Goal: Transaction & Acquisition: Purchase product/service

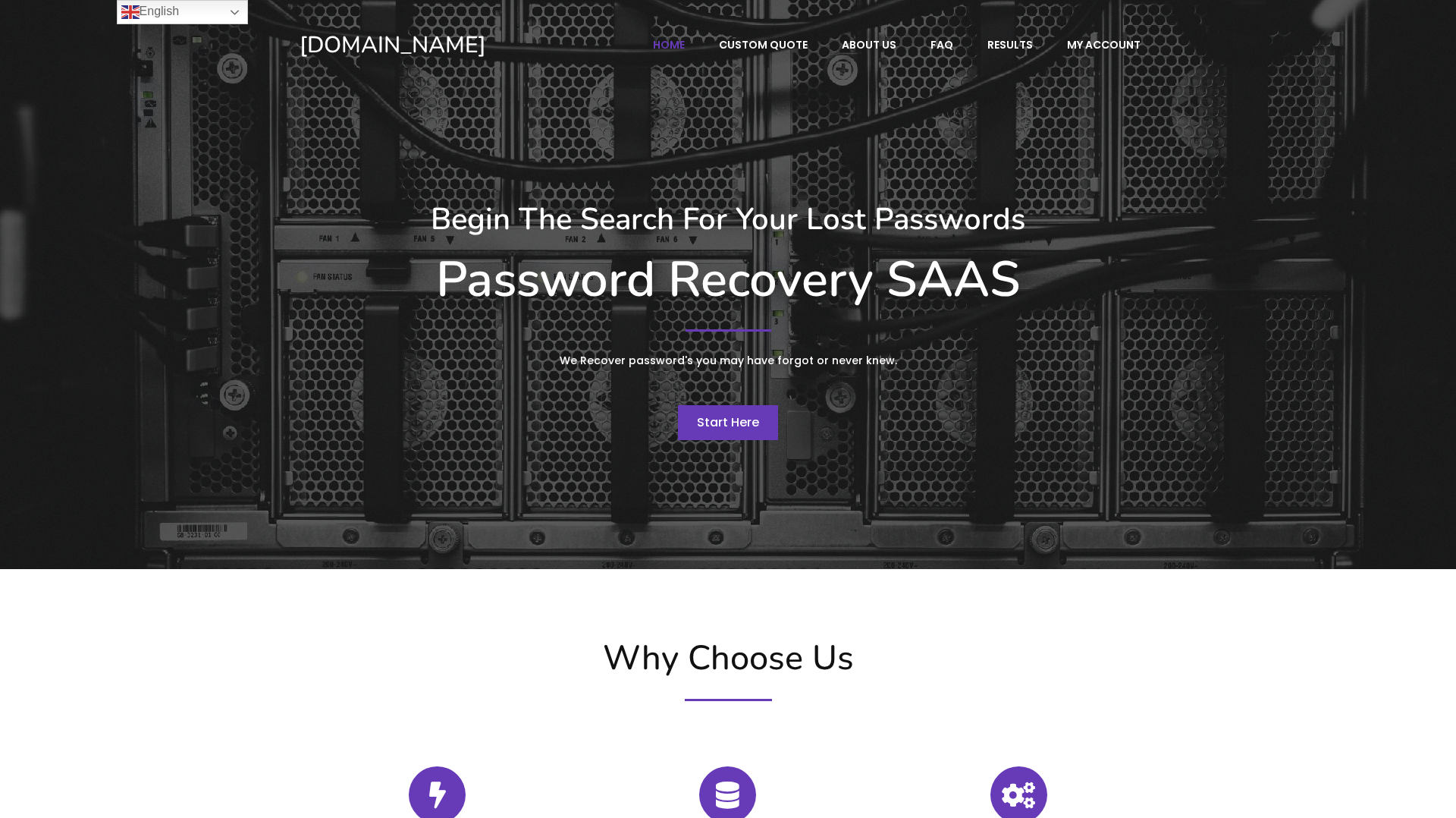
click at [720, 437] on link "Start Here" at bounding box center [728, 422] width 100 height 35
click at [720, 426] on span "Start Here" at bounding box center [728, 422] width 62 height 17
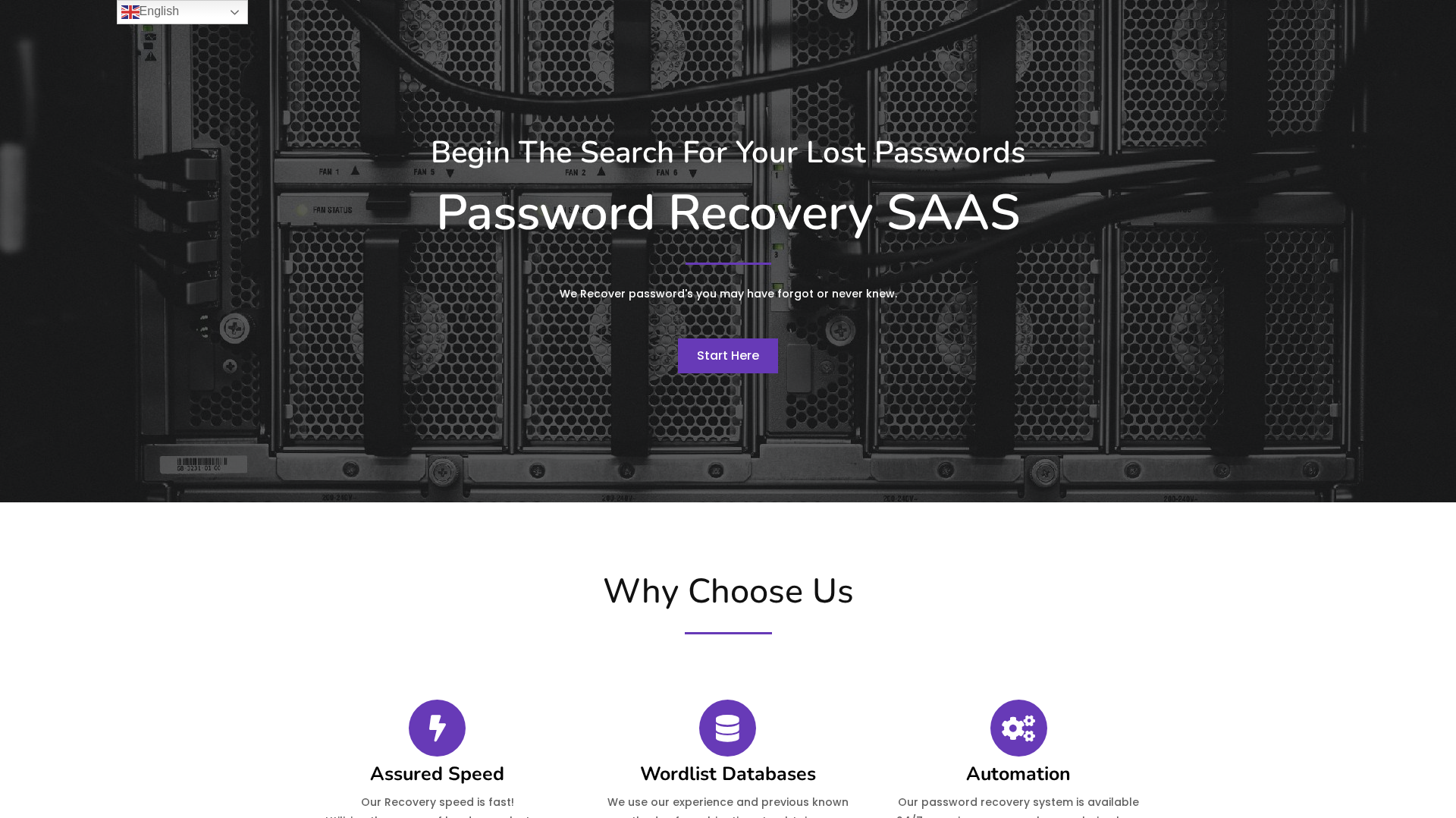
scroll to position [23, 0]
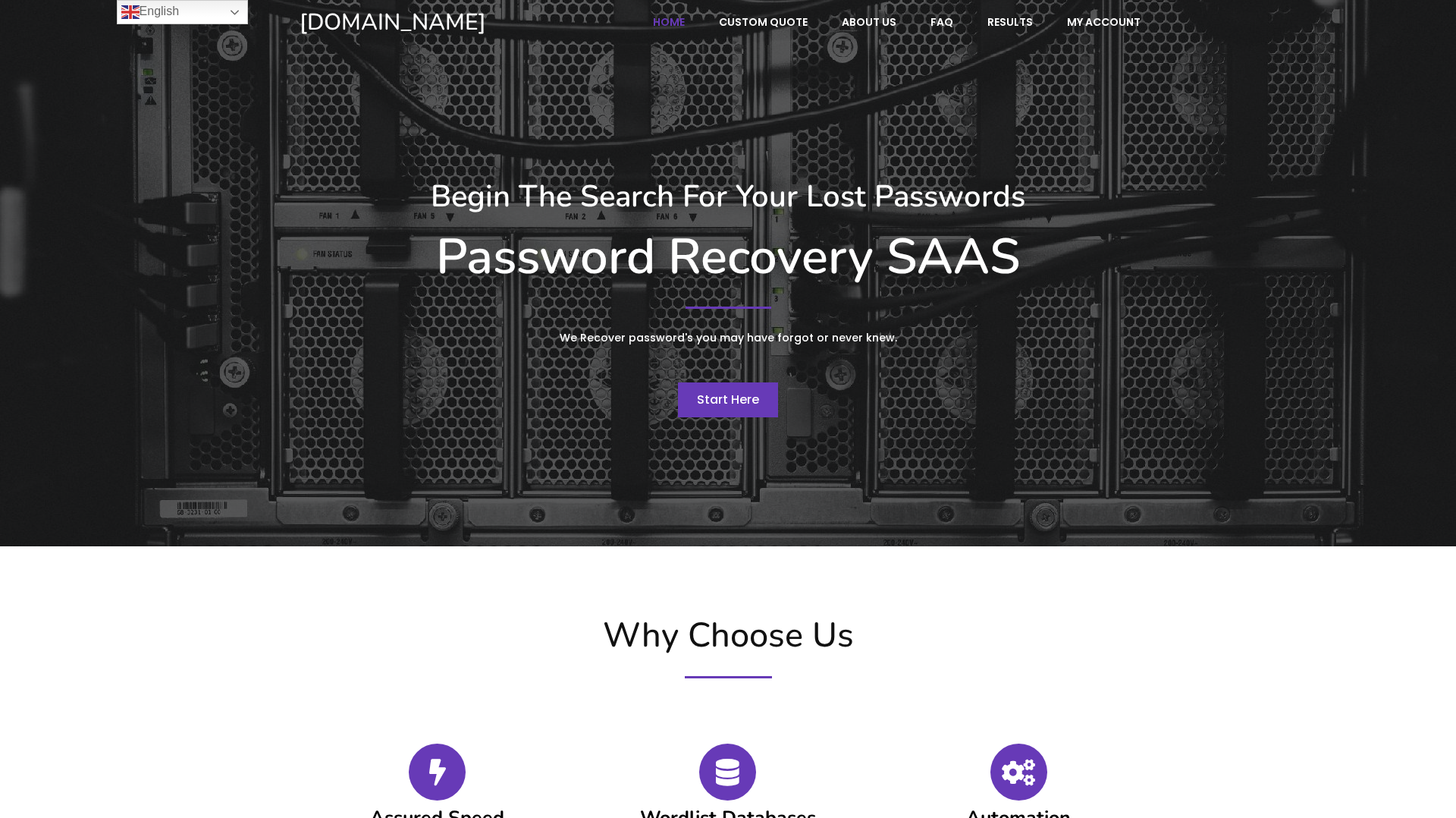
click at [720, 401] on span "Start Here" at bounding box center [728, 399] width 62 height 17
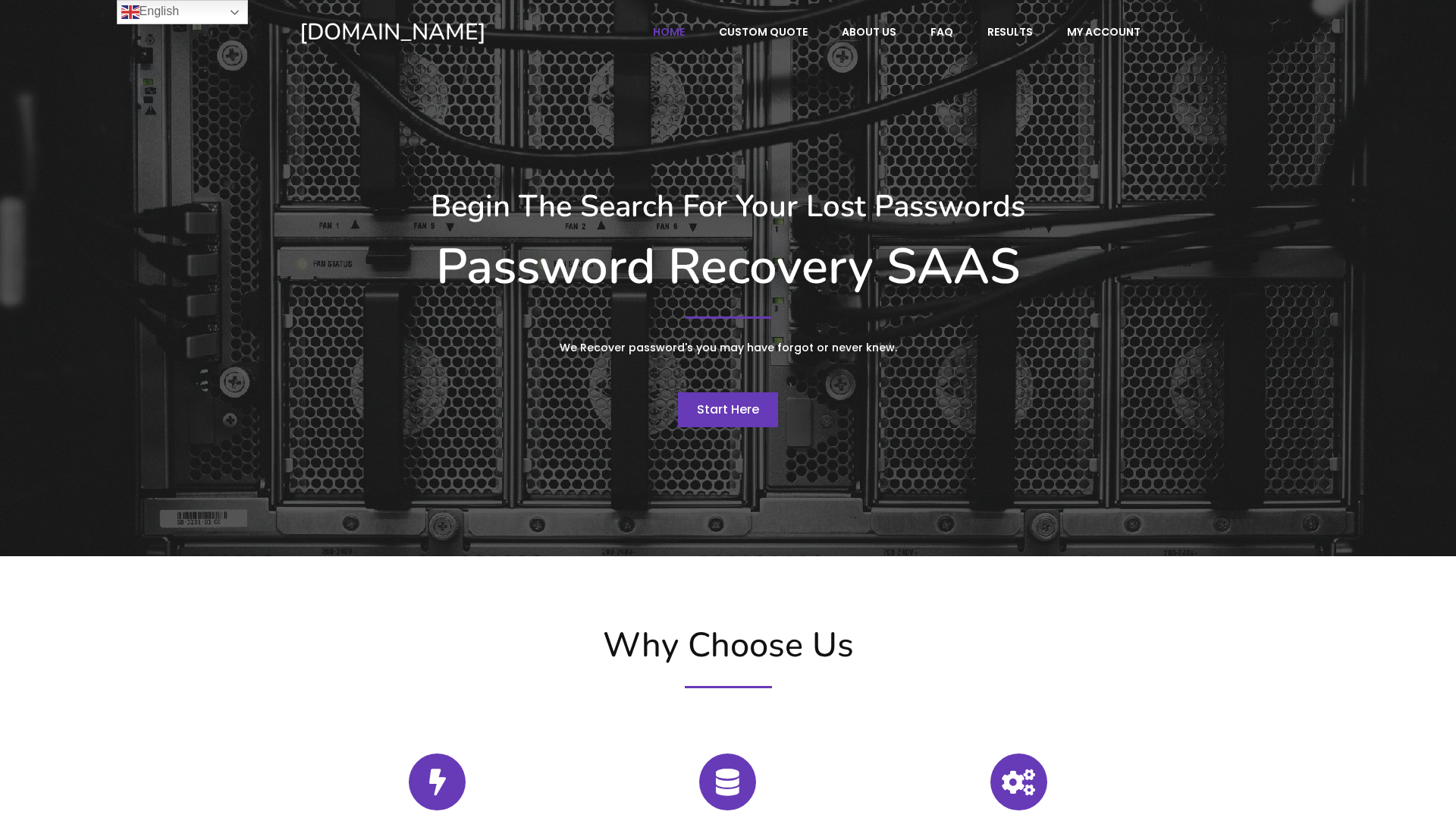
scroll to position [0, 0]
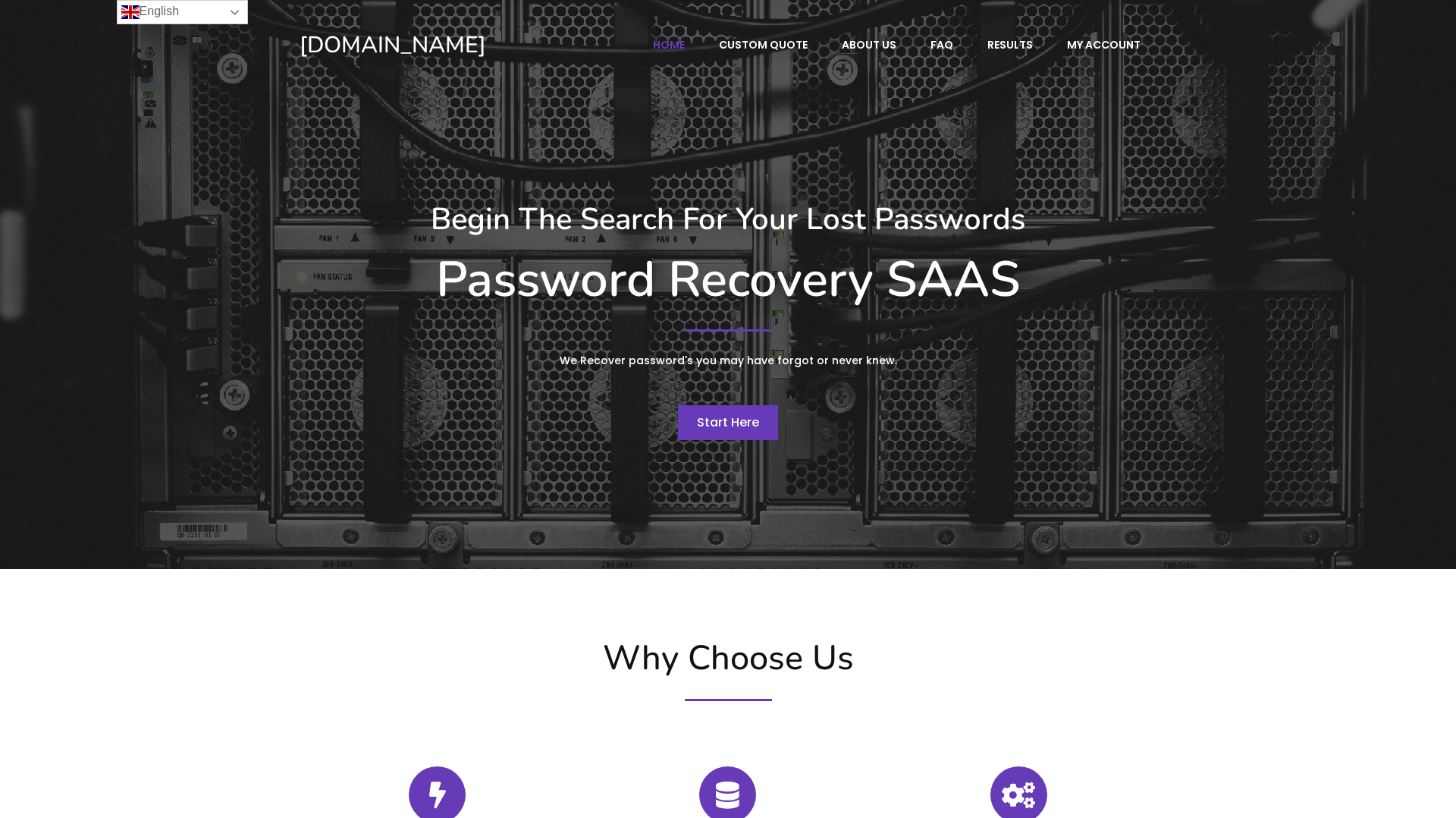
click at [232, 17] on link "English" at bounding box center [182, 12] width 131 height 25
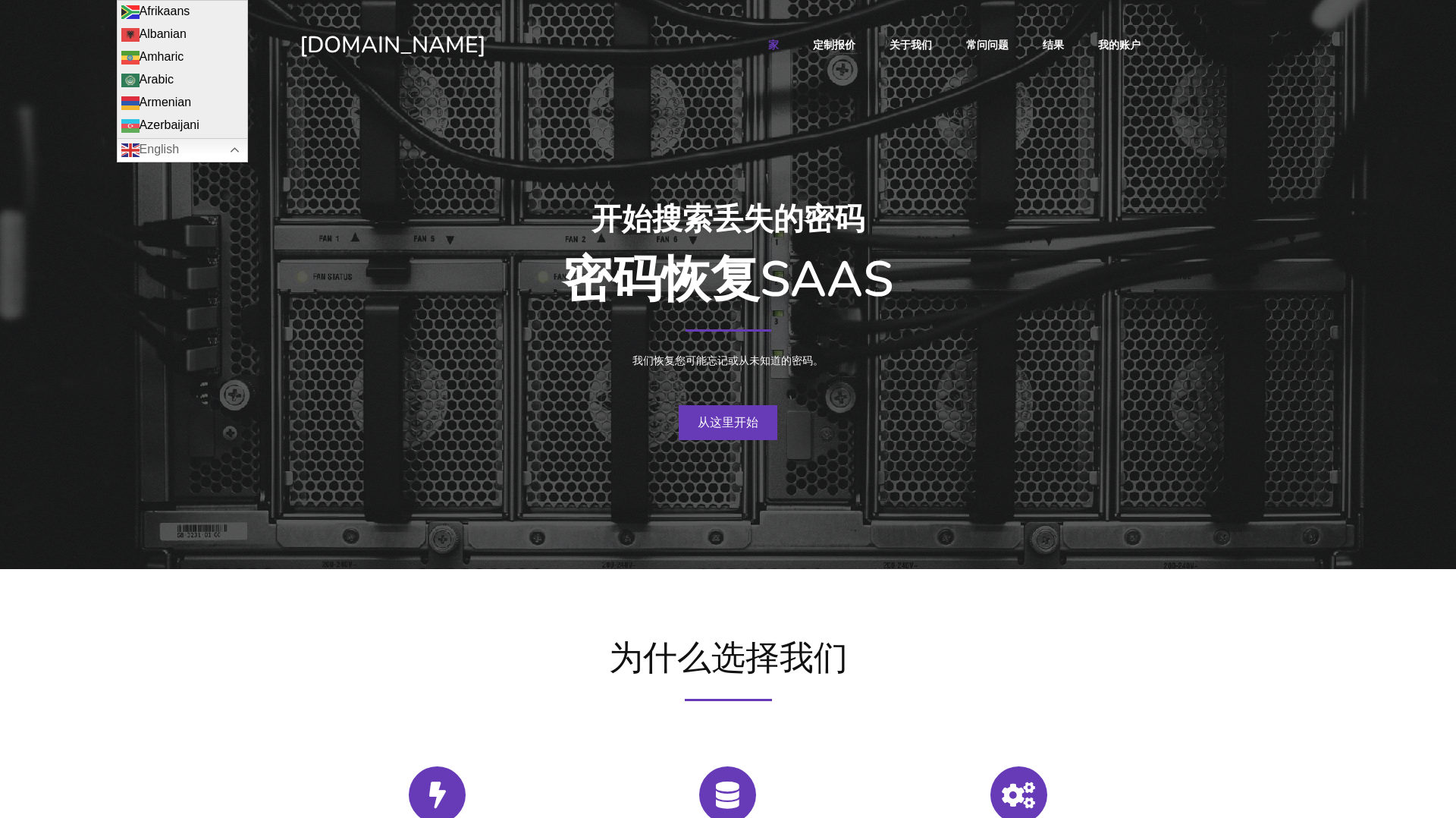
click at [728, 420] on font "从这里开始" at bounding box center [728, 422] width 60 height 17
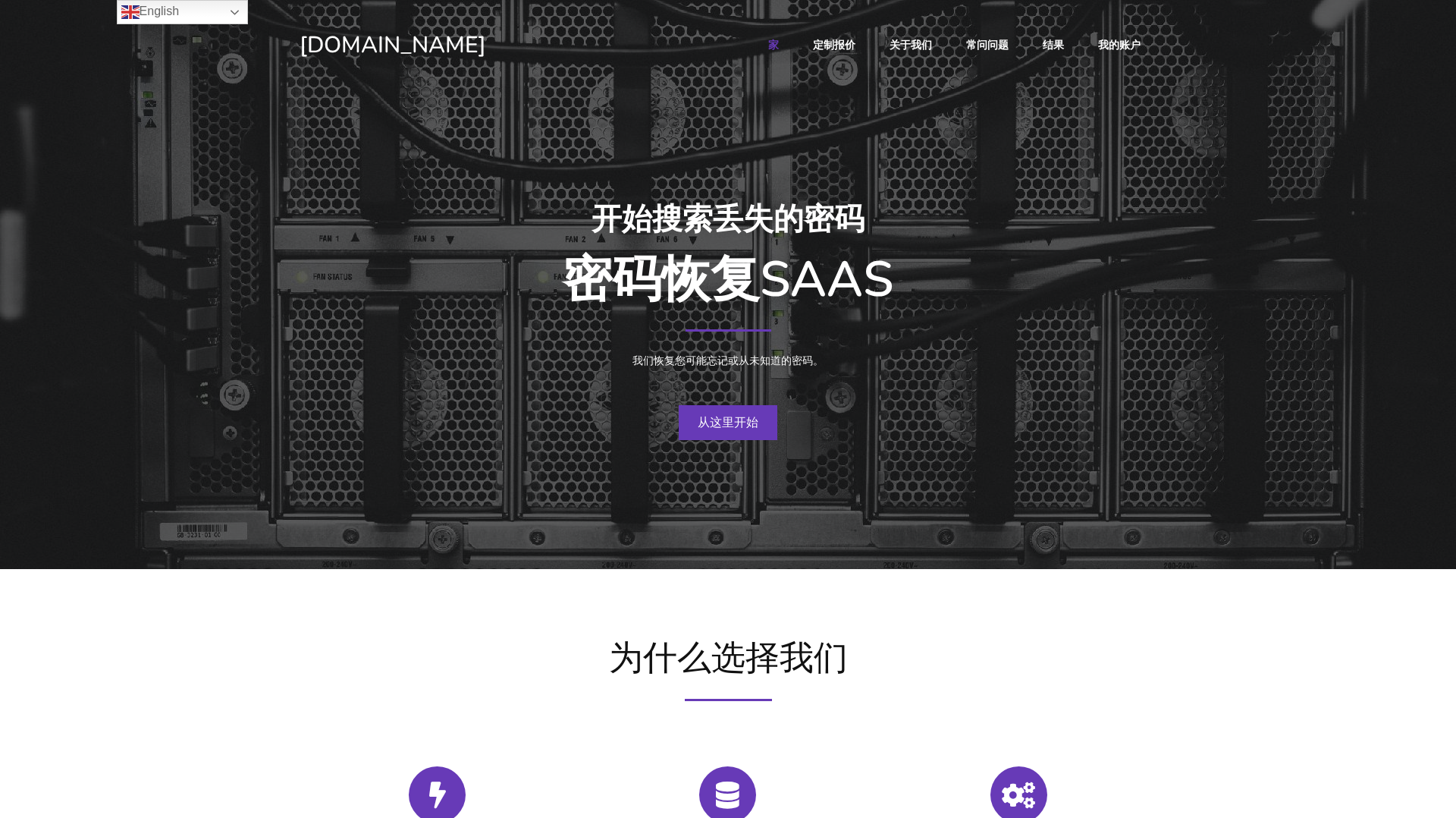
click at [733, 428] on font "从这里开始" at bounding box center [728, 422] width 60 height 17
click at [717, 422] on font "从这里开始" at bounding box center [728, 422] width 60 height 17
click at [727, 420] on font "从这里开始" at bounding box center [728, 422] width 60 height 17
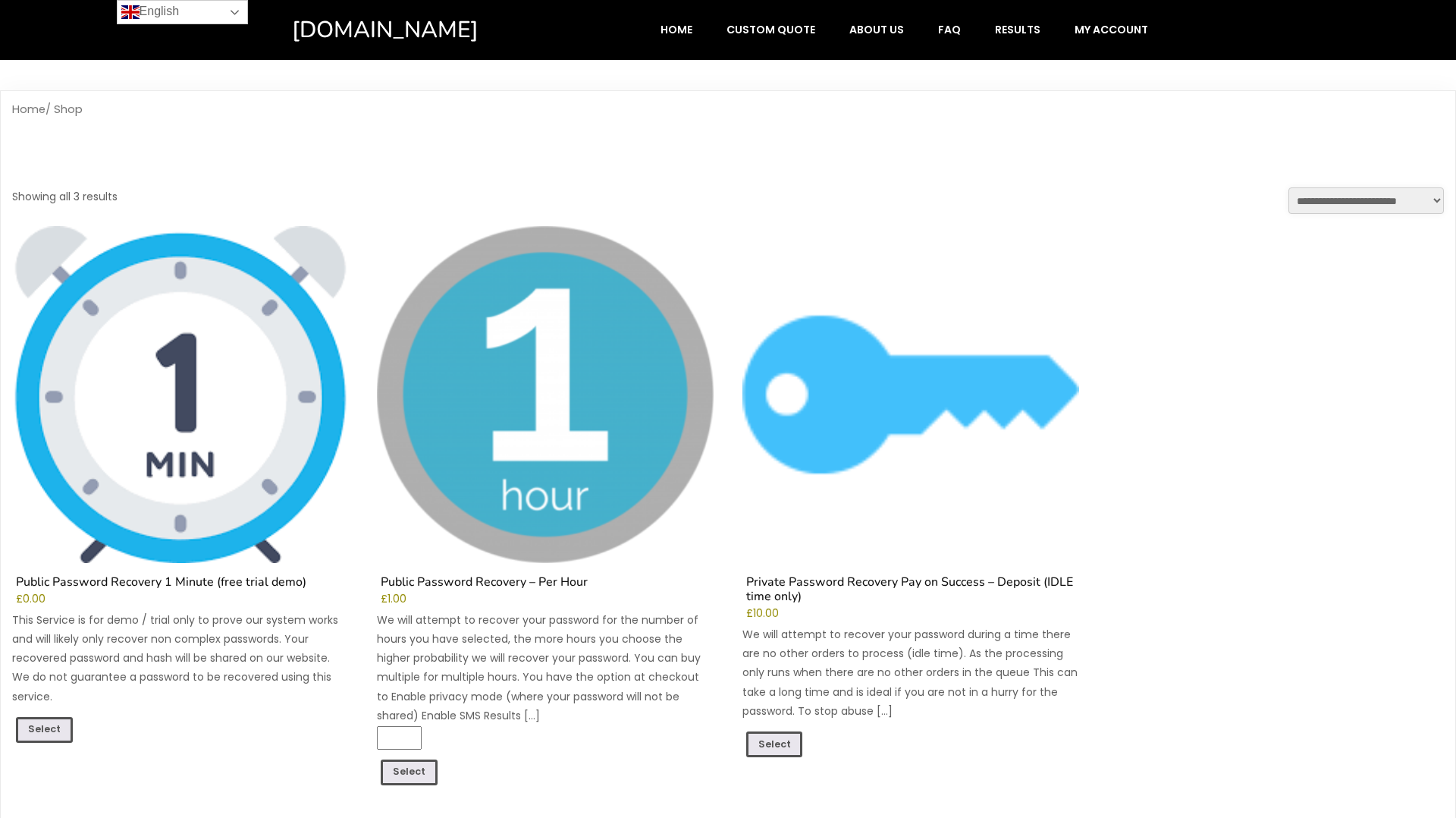
click at [207, 17] on link "English" at bounding box center [182, 12] width 131 height 25
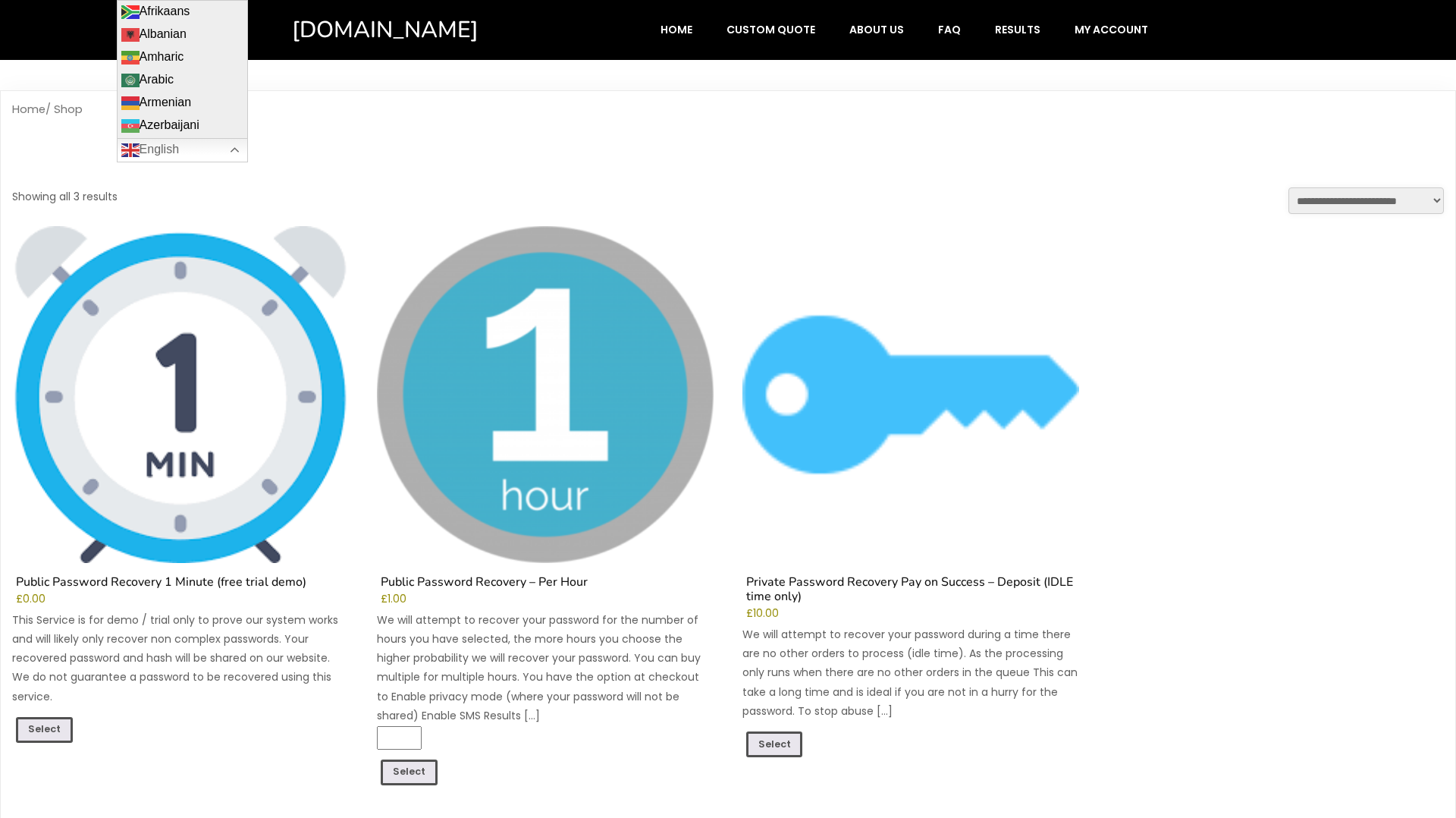
click at [246, 360] on img at bounding box center [180, 394] width 337 height 337
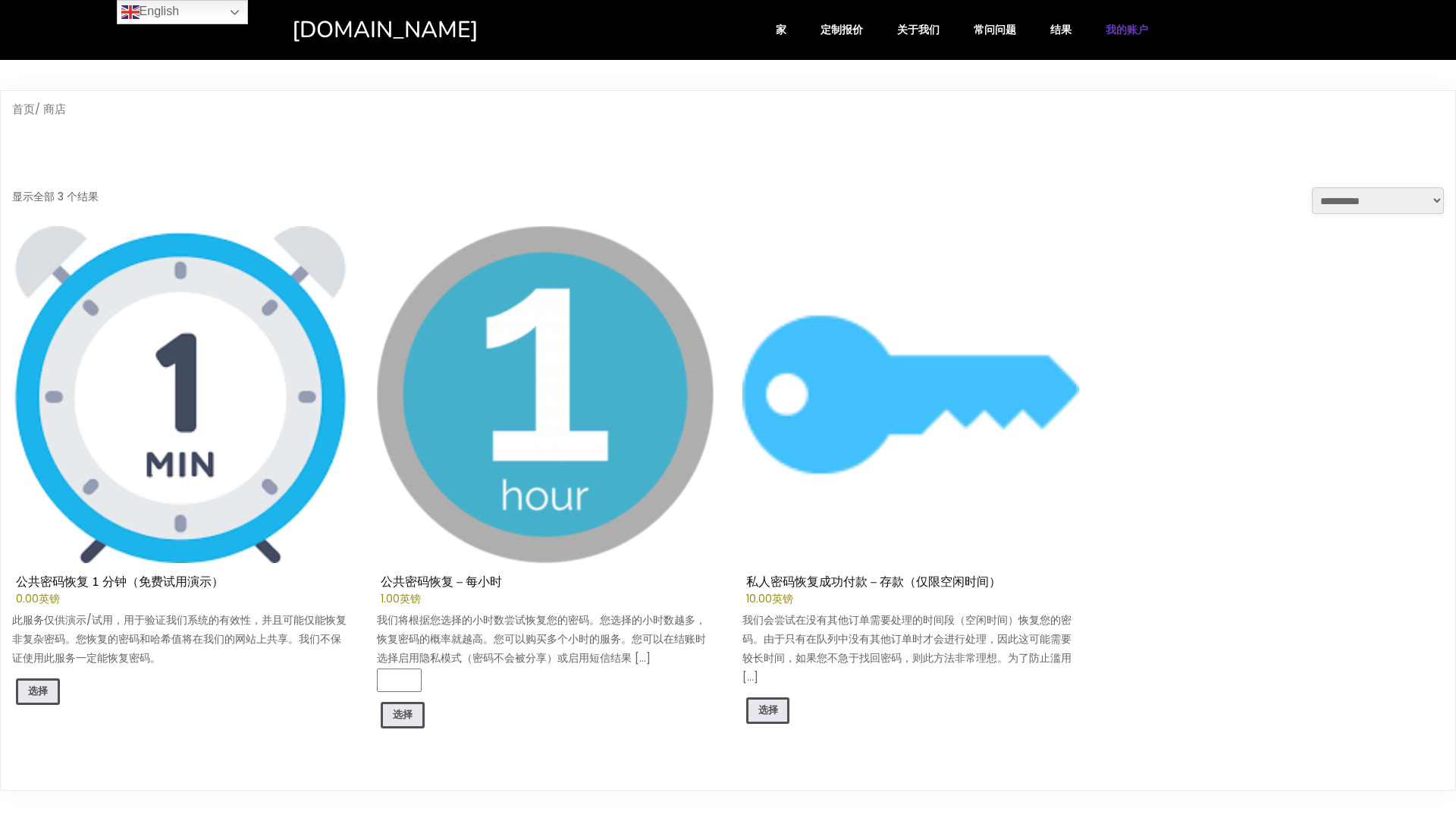
click at [1132, 25] on font "我的账户" at bounding box center [1126, 29] width 42 height 15
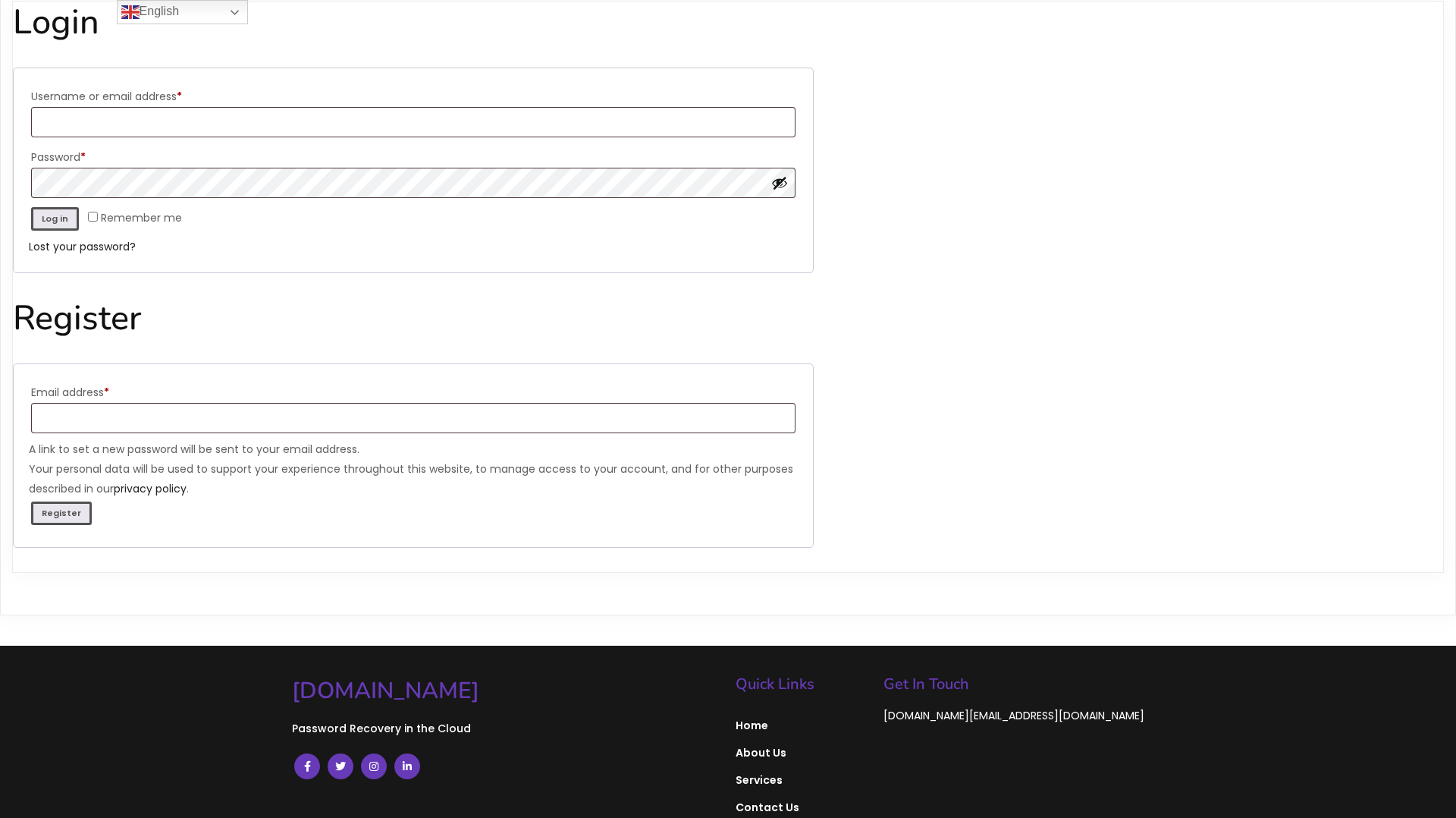
scroll to position [149, 0]
